Goal: Task Accomplishment & Management: Use online tool/utility

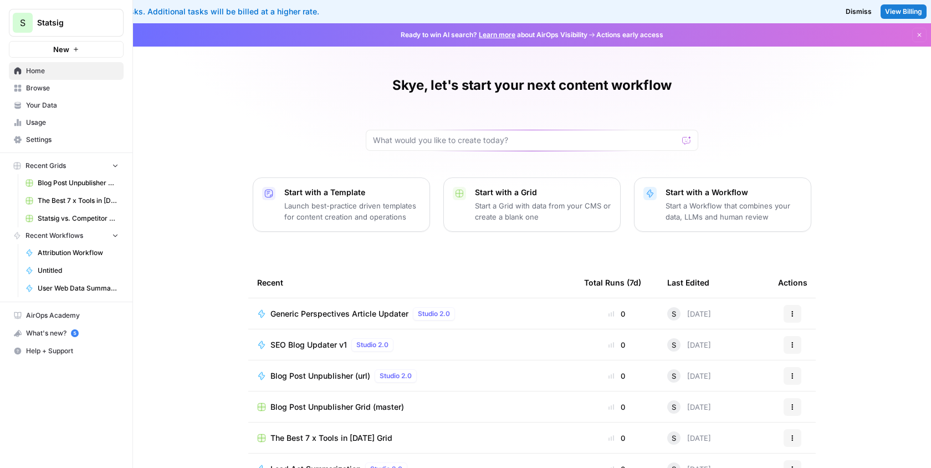
click at [71, 92] on span "Browse" at bounding box center [72, 88] width 93 height 10
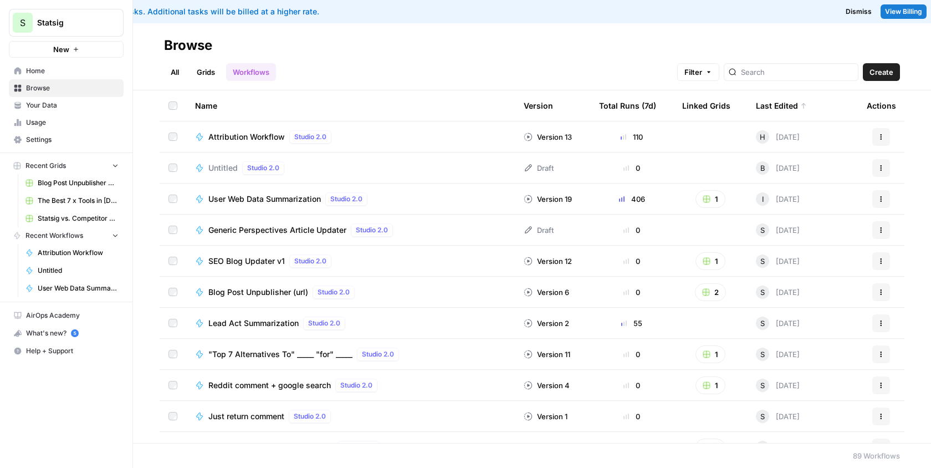
click at [261, 135] on span "Attribution Workflow" at bounding box center [246, 136] width 76 height 11
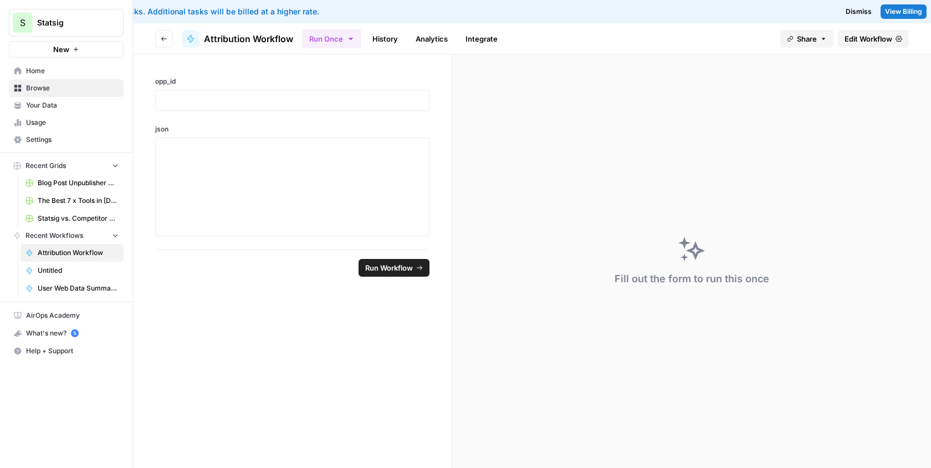
click at [883, 50] on header "Go back Attribution Workflow Run Once History Analytics Integrate Share Edit Wo…" at bounding box center [532, 38] width 798 height 31
click at [874, 38] on span "Edit Workflow" at bounding box center [869, 38] width 48 height 11
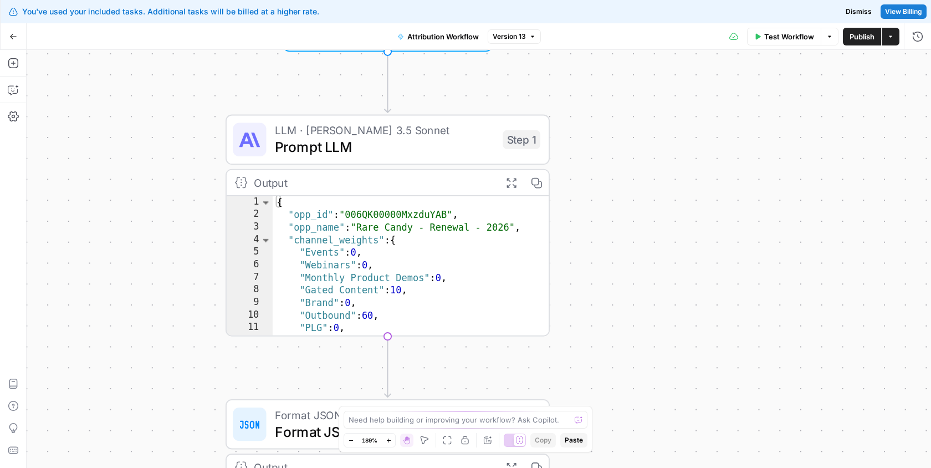
drag, startPoint x: 527, startPoint y: 150, endPoint x: 588, endPoint y: 266, distance: 130.7
click at [588, 266] on div "Workflow Set Inputs Inputs LLM · [PERSON_NAME] 3.5 Sonnet Prompt LLM Step 1 Out…" at bounding box center [479, 259] width 905 height 418
click at [379, 124] on span "LLM · [PERSON_NAME] 3.5 Sonnet" at bounding box center [384, 130] width 220 height 17
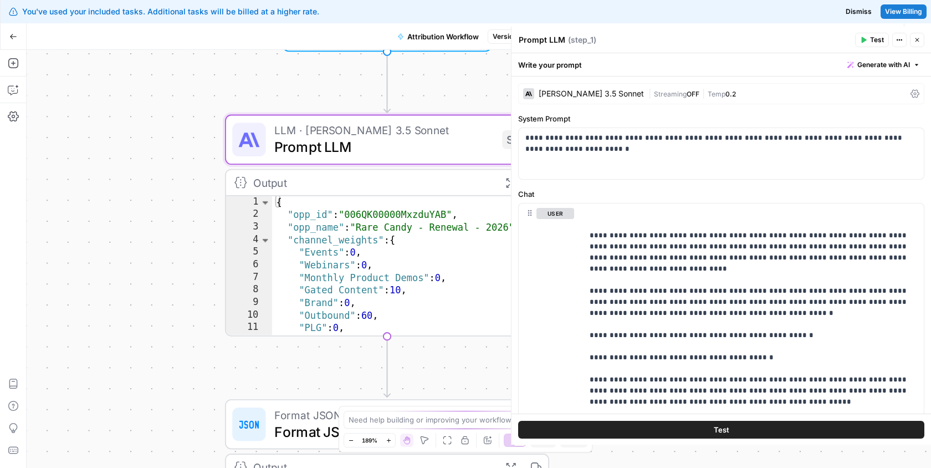
click at [596, 103] on div "[PERSON_NAME] 3.5 Sonnet | Streaming OFF | Temp 0.2" at bounding box center [721, 93] width 406 height 21
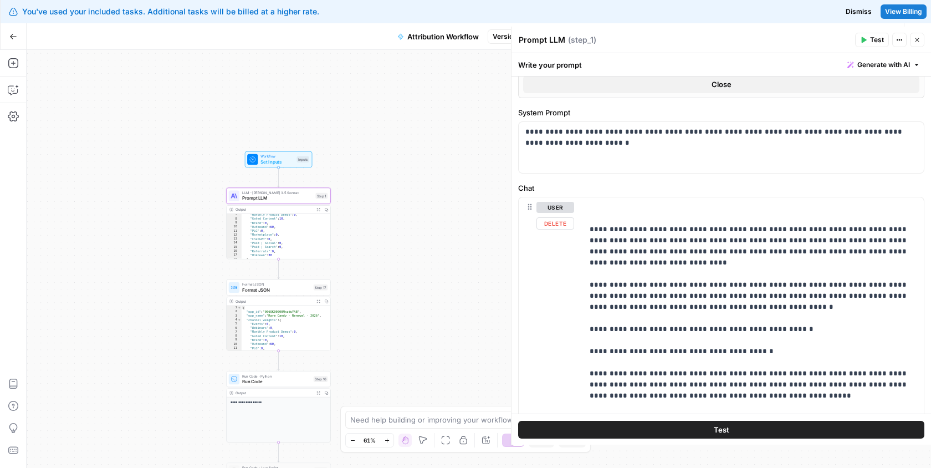
scroll to position [511, 0]
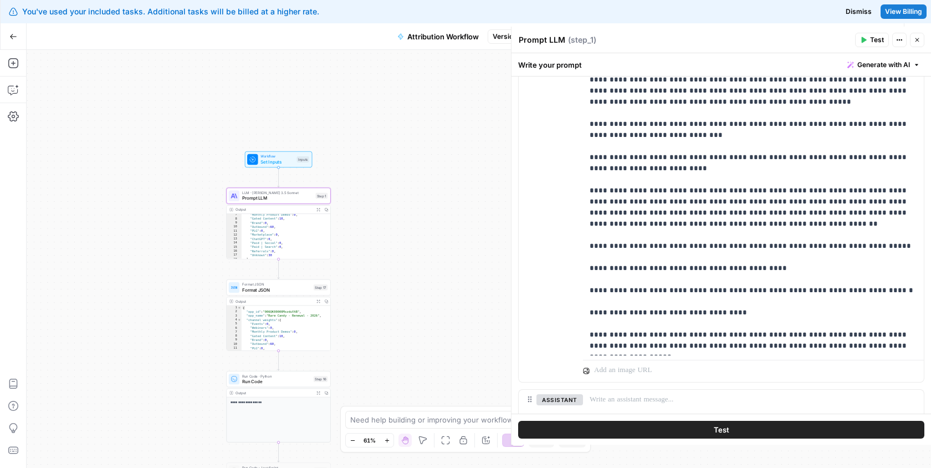
drag, startPoint x: 355, startPoint y: 356, endPoint x: 355, endPoint y: 317, distance: 39.4
click at [355, 317] on div "Workflow Set Inputs Inputs LLM · [PERSON_NAME] 3.5 Sonnet Prompt LLM Step 1 Out…" at bounding box center [479, 259] width 905 height 418
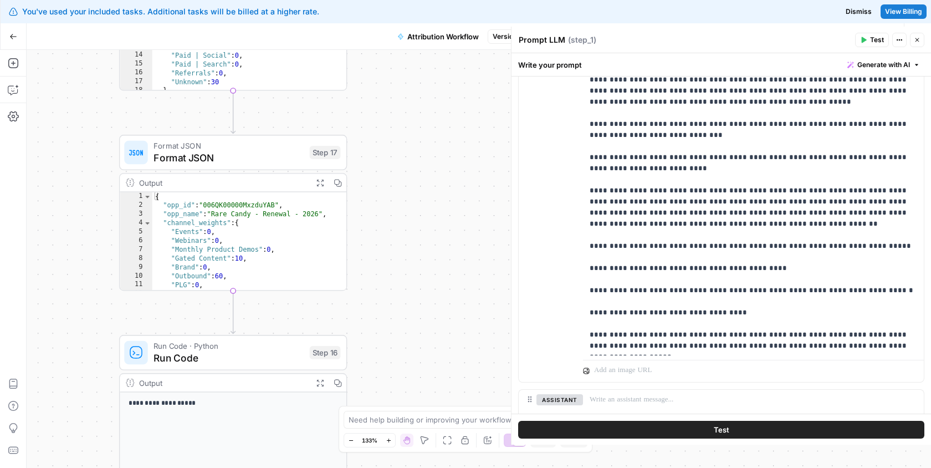
drag, startPoint x: 355, startPoint y: 317, endPoint x: 435, endPoint y: 291, distance: 83.3
click at [434, 291] on div "Workflow Set Inputs Inputs LLM · [PERSON_NAME] 3.5 Sonnet Prompt LLM Step 1 Out…" at bounding box center [479, 259] width 905 height 418
